Goal: Task Accomplishment & Management: Use online tool/utility

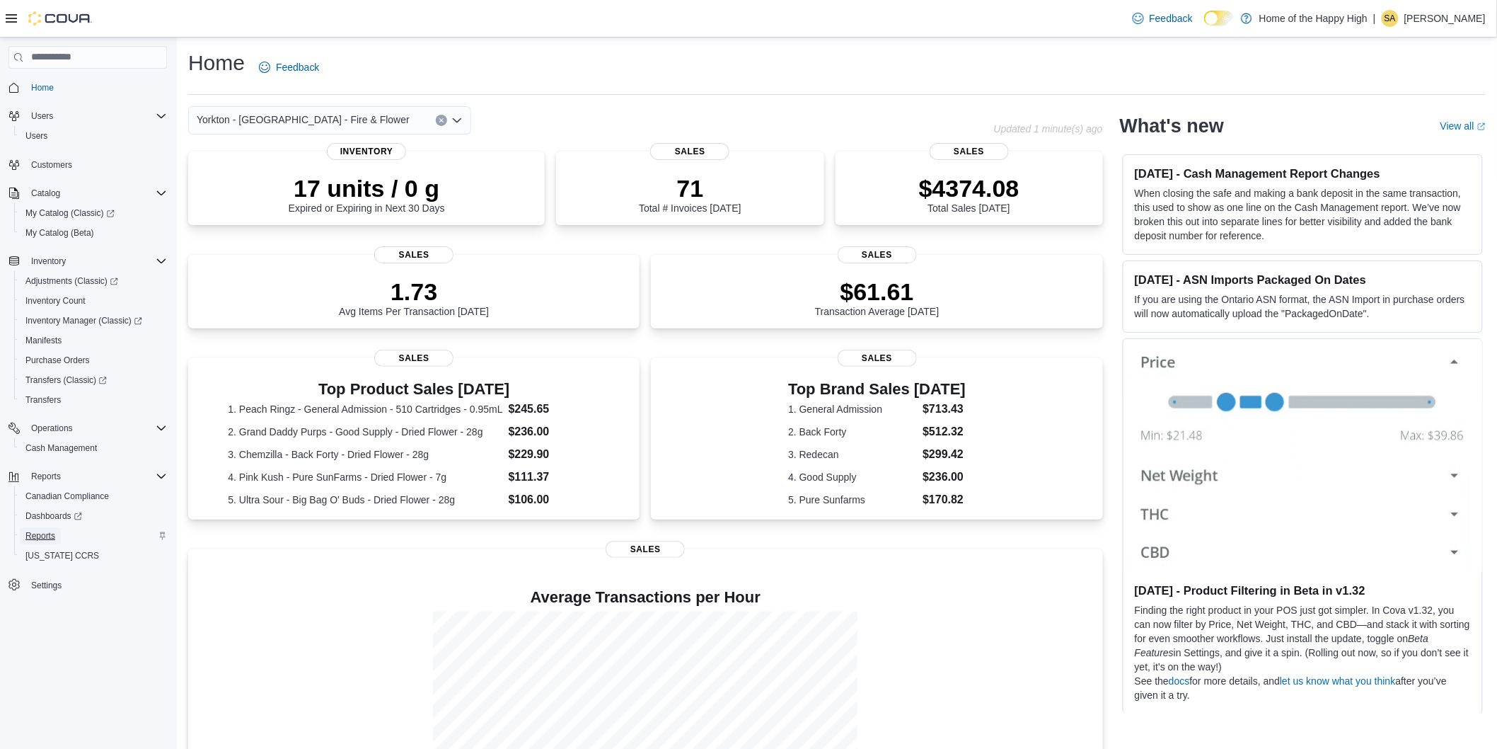
click at [45, 538] on span "Reports" at bounding box center [40, 535] width 30 height 11
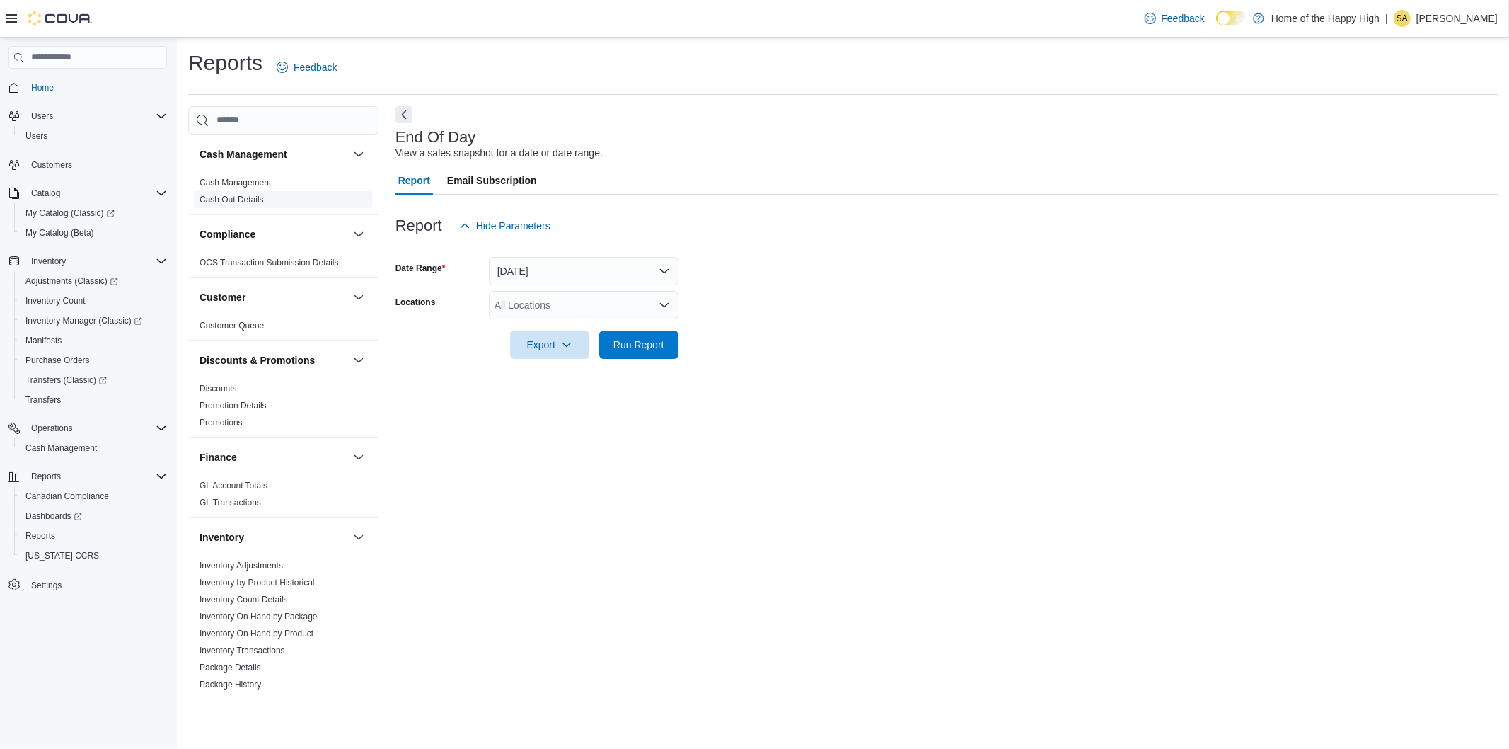
click at [241, 199] on link "Cash Out Details" at bounding box center [232, 200] width 64 height 10
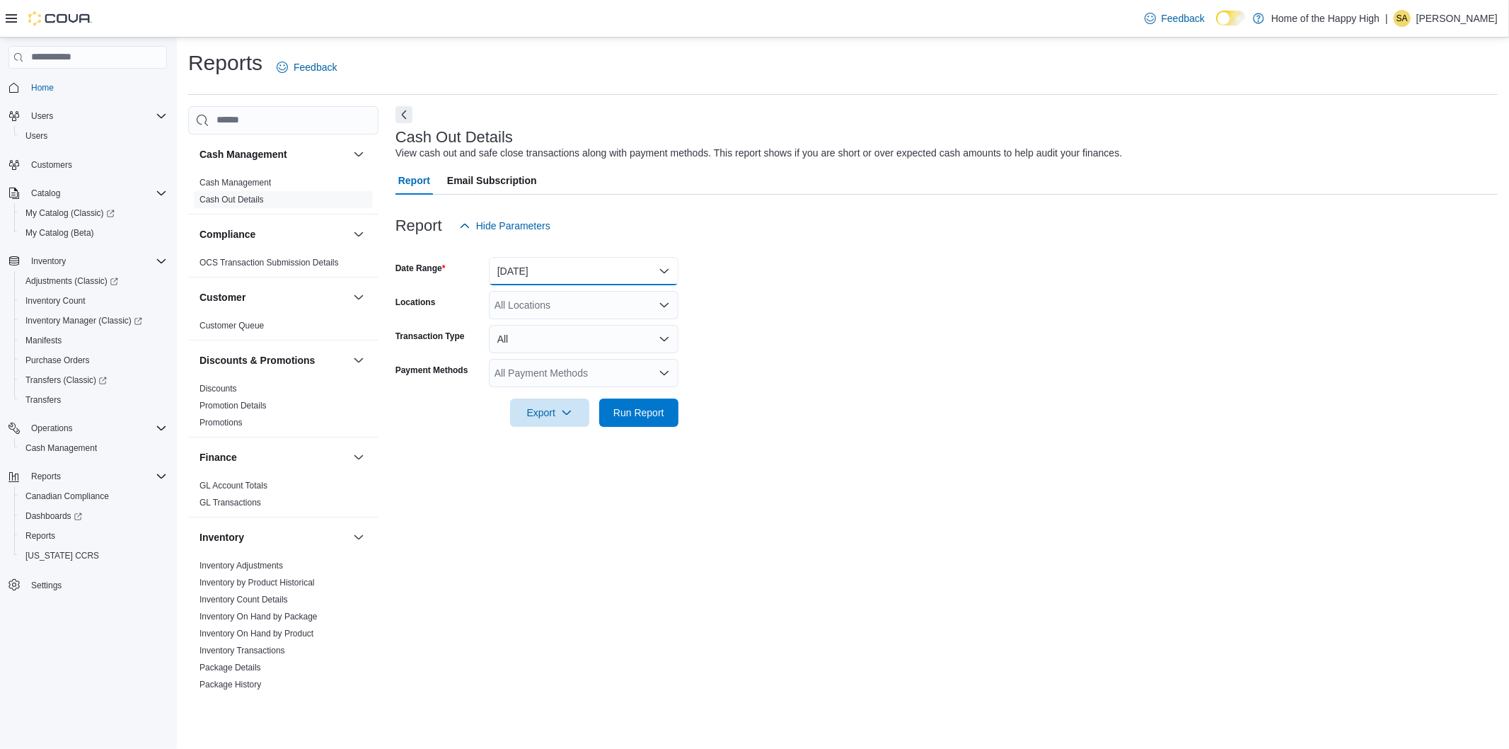
click at [592, 267] on button "[DATE]" at bounding box center [584, 271] width 190 height 28
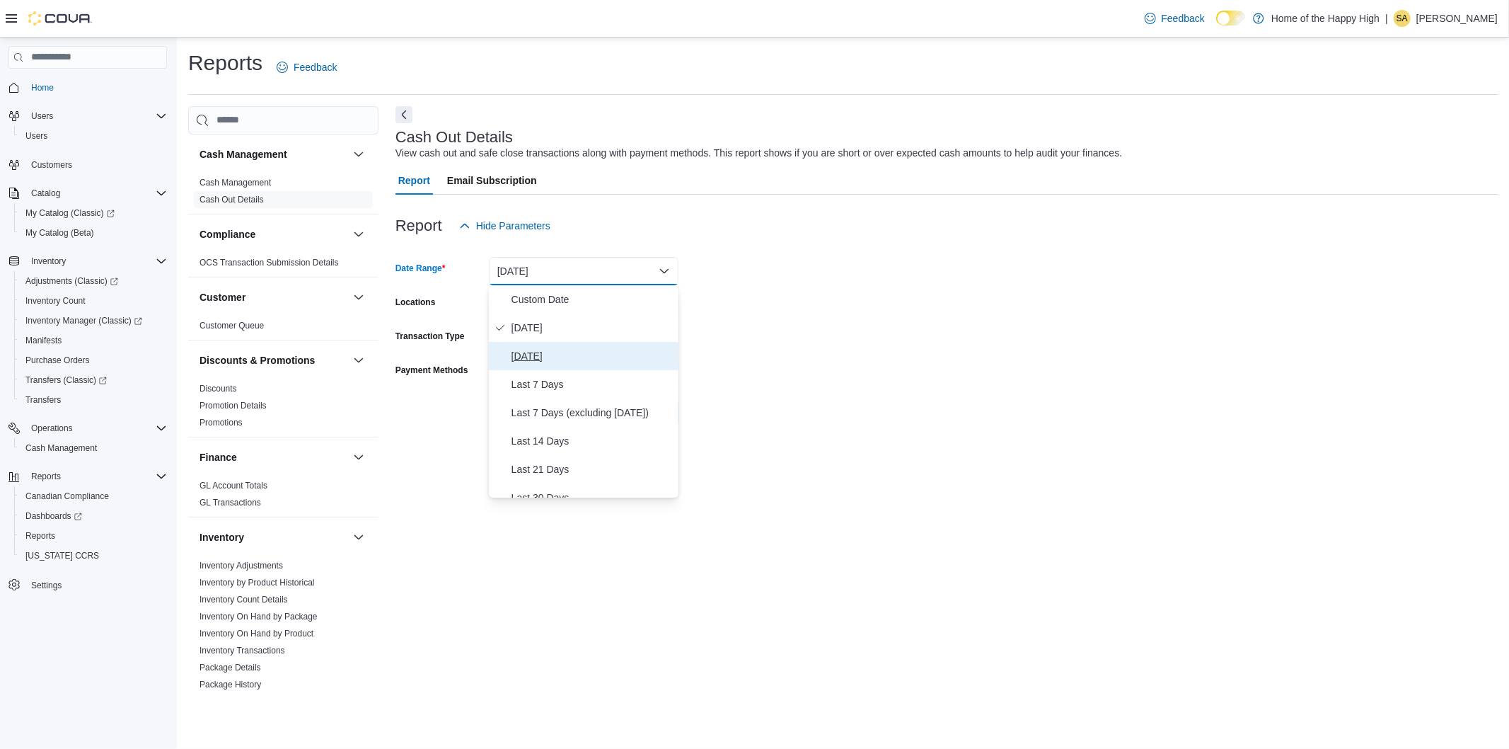
click at [553, 354] on span "[DATE]" at bounding box center [592, 355] width 161 height 17
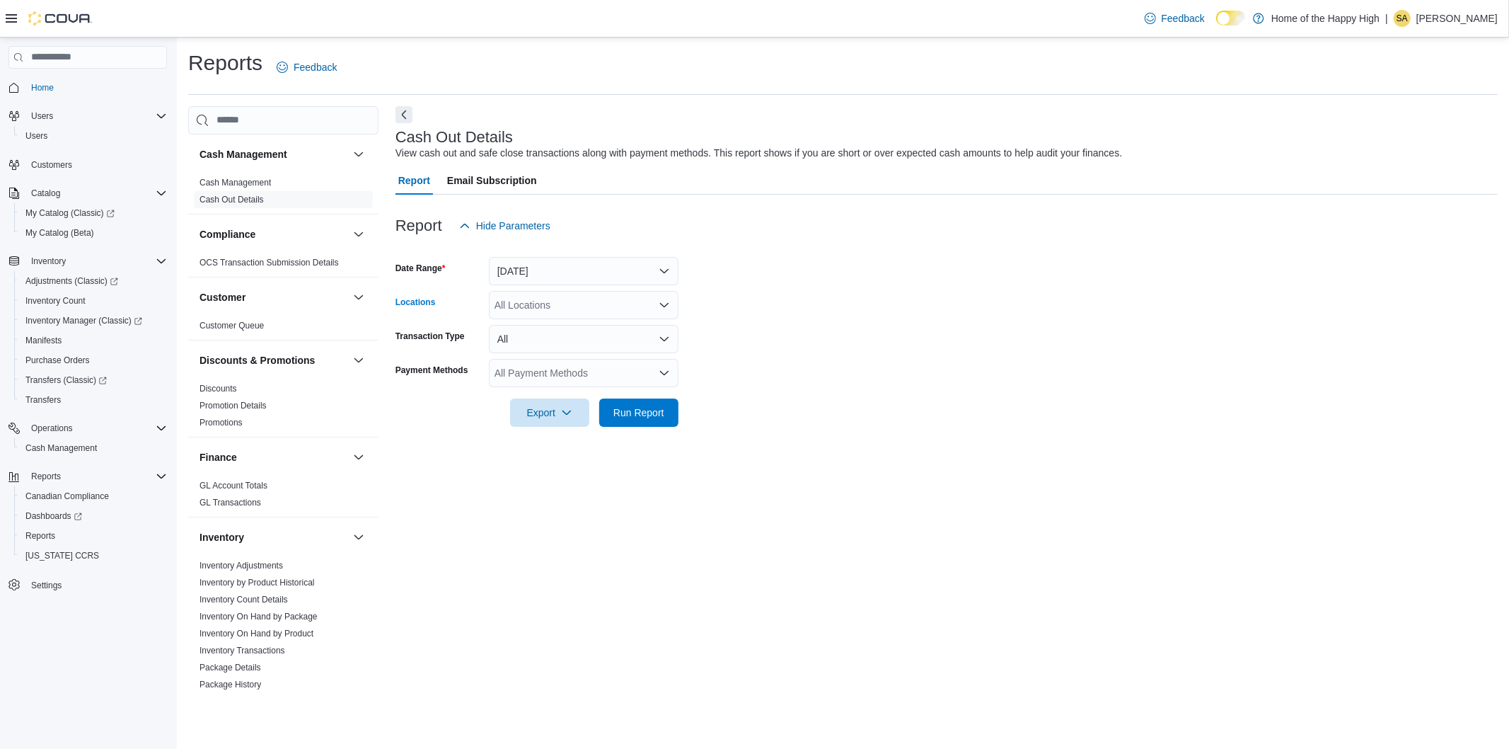
click at [576, 302] on div "All Locations" at bounding box center [584, 305] width 190 height 28
type input "*******"
click at [609, 327] on span "Yorkton - [GEOGRAPHIC_DATA] - Fire & Flower" at bounding box center [654, 329] width 213 height 14
click at [906, 246] on div at bounding box center [947, 248] width 1102 height 17
click at [655, 415] on span "Run Report" at bounding box center [638, 412] width 51 height 14
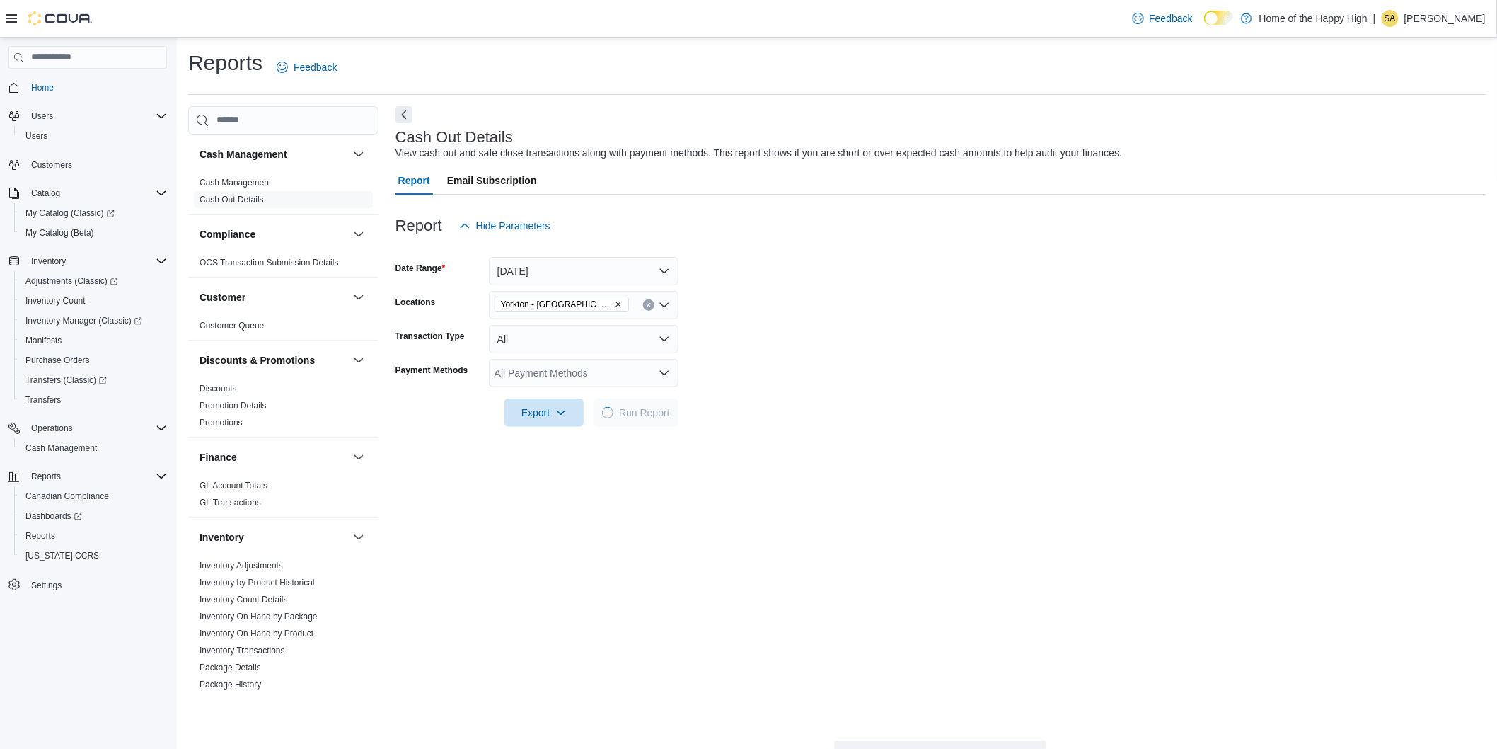
click at [531, 71] on div "Reports Feedback" at bounding box center [837, 67] width 1298 height 37
click at [543, 408] on span "Export" at bounding box center [544, 412] width 62 height 28
click at [550, 435] on span "Export to Excel" at bounding box center [546, 440] width 64 height 11
